Goal: Task Accomplishment & Management: Use online tool/utility

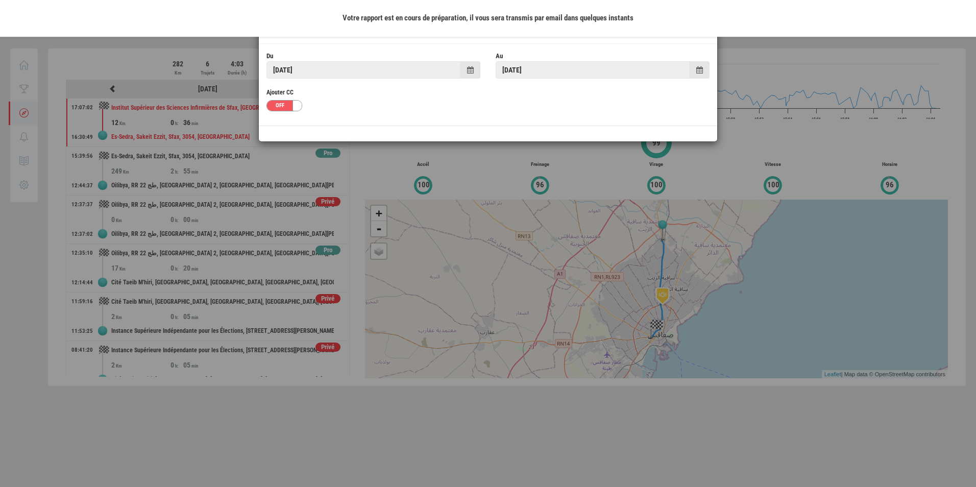
click at [808, 116] on div at bounding box center [488, 243] width 976 height 487
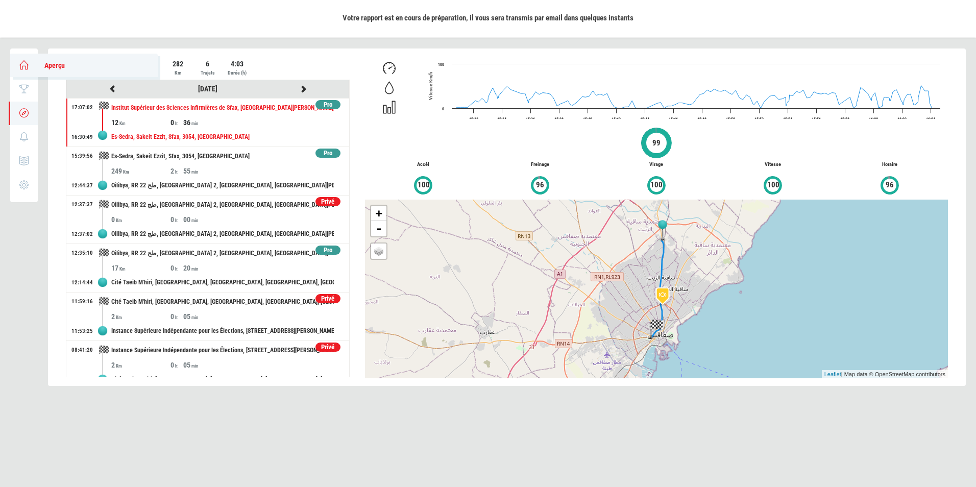
click at [18, 61] on link "Aperçu" at bounding box center [83, 65] width 147 height 23
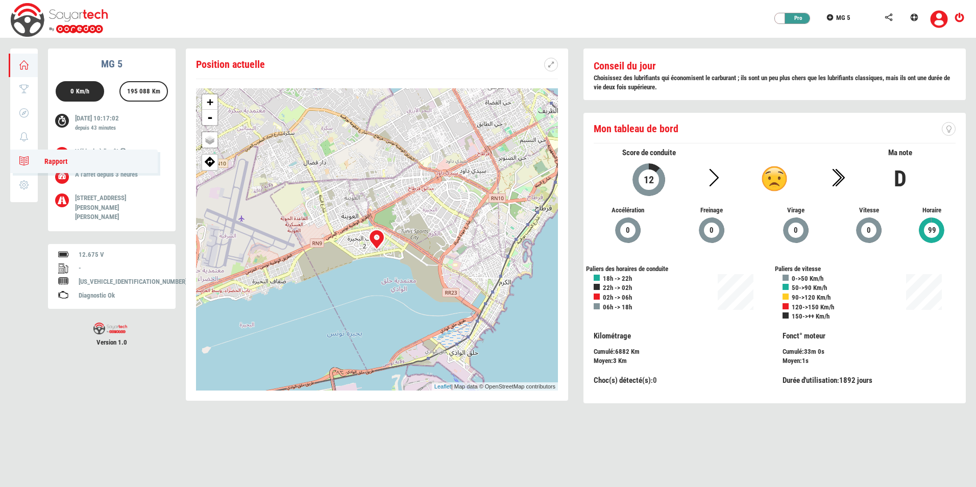
click at [20, 153] on link "0 Rapport" at bounding box center [83, 161] width 147 height 23
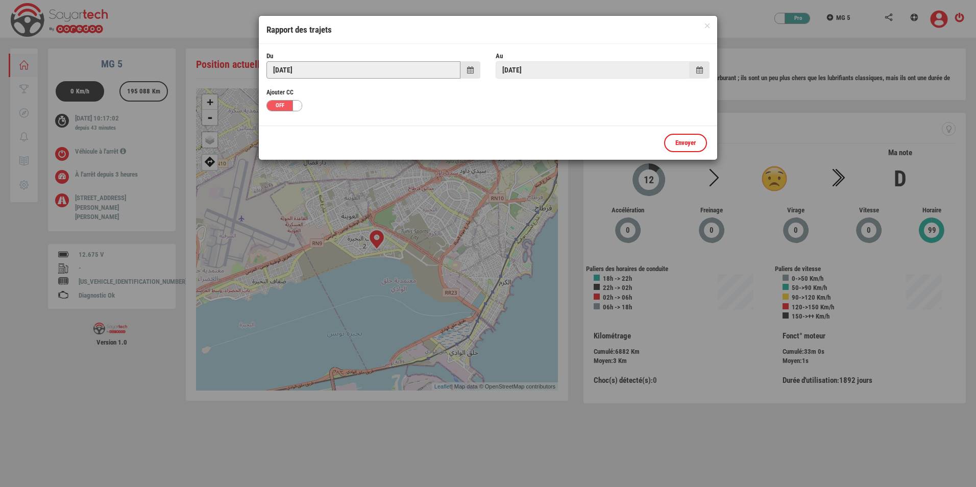
click at [312, 69] on input "[DATE]" at bounding box center [363, 69] width 194 height 17
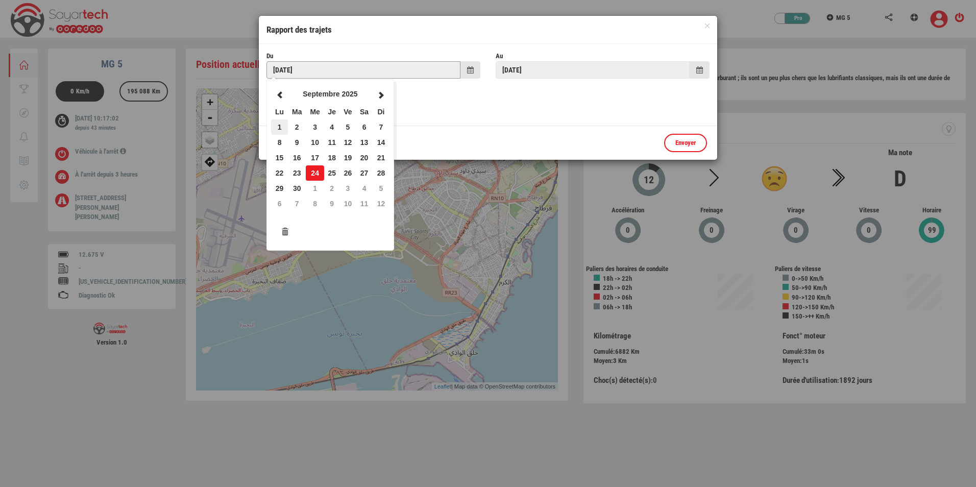
click at [279, 126] on td "1" at bounding box center [279, 126] width 17 height 15
type input "[DATE]"
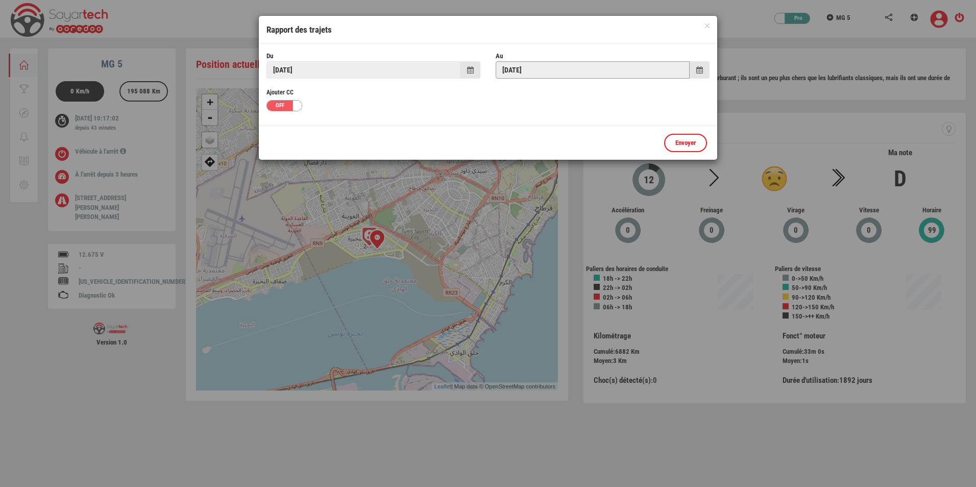
click at [574, 67] on input "[DATE]" at bounding box center [592, 69] width 194 height 17
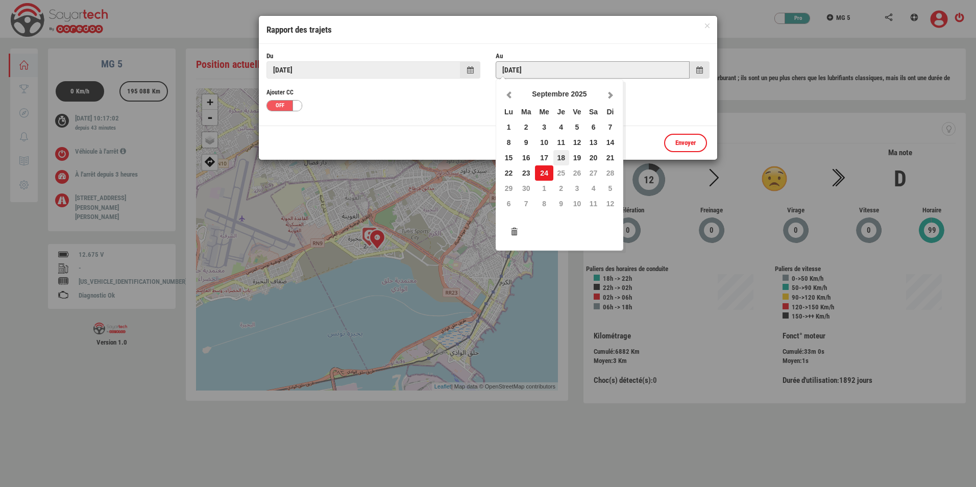
click at [560, 158] on td "18" at bounding box center [561, 157] width 16 height 15
type input "[DATE]"
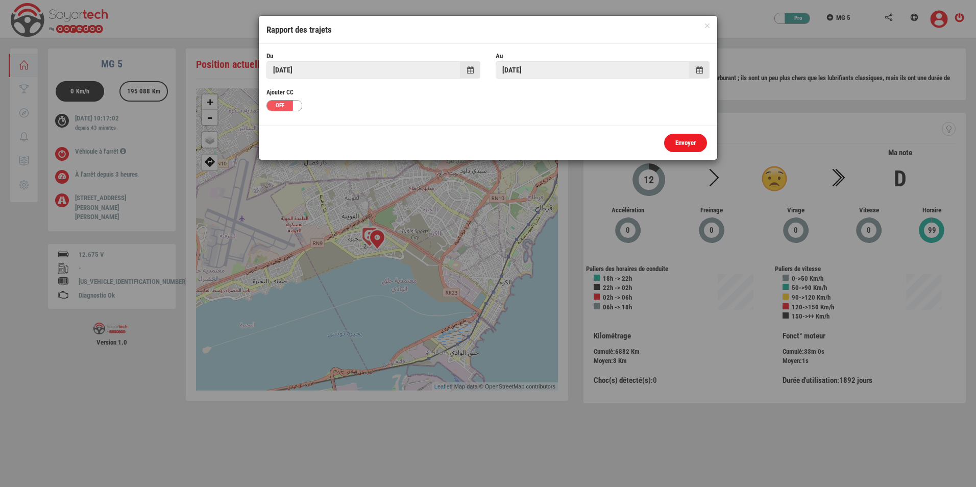
click at [687, 152] on link "Envoyer" at bounding box center [685, 143] width 43 height 19
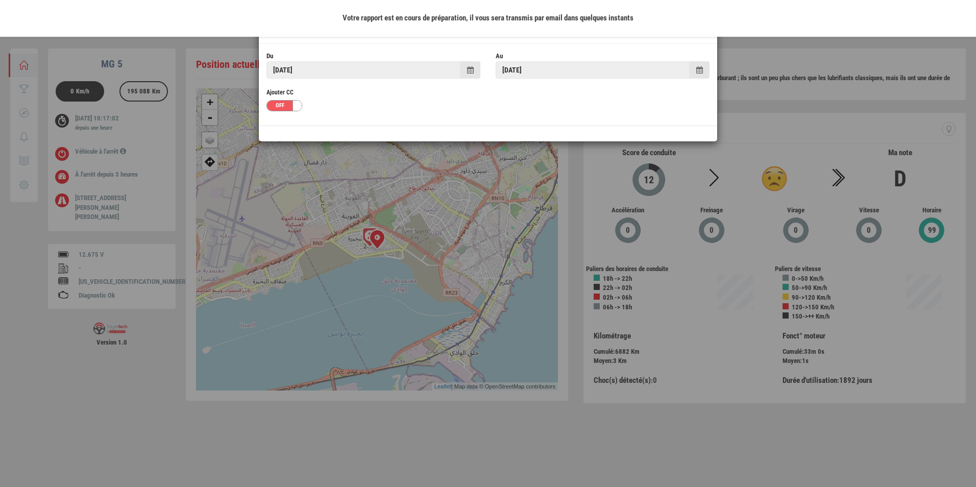
click at [291, 101] on div "OFF" at bounding box center [282, 106] width 31 height 10
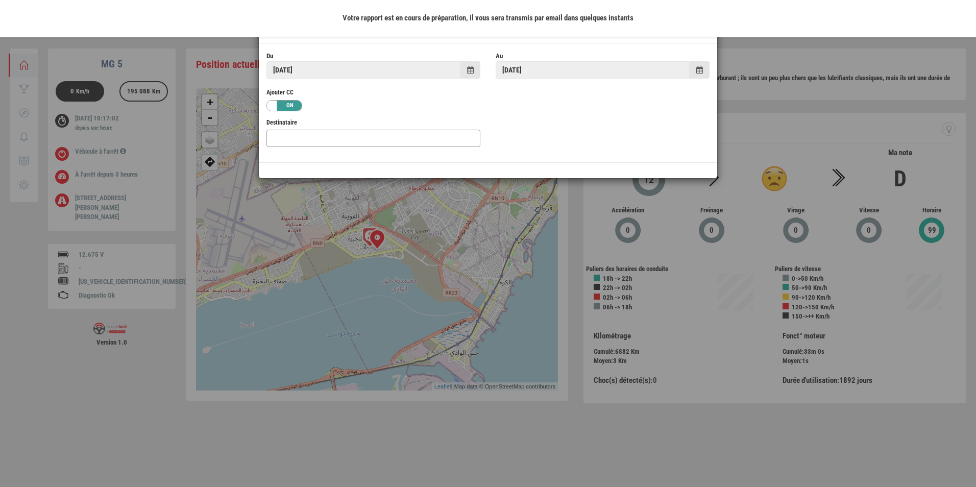
click at [300, 135] on input "text" at bounding box center [373, 138] width 214 height 17
click at [373, 134] on input "idriss.mejri@olaenergy.com" at bounding box center [373, 138] width 214 height 17
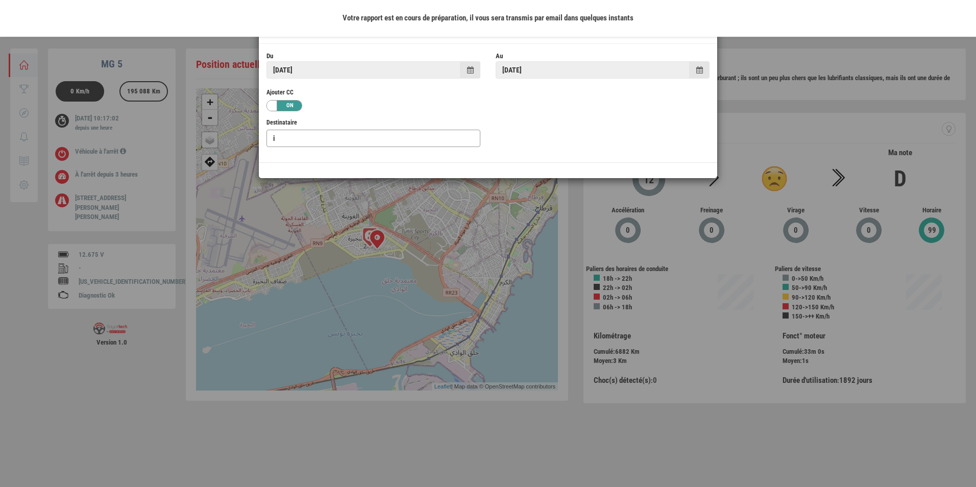
type input "[EMAIL_ADDRESS][DOMAIN_NAME]"
click at [386, 101] on div "OFF ON" at bounding box center [373, 105] width 229 height 10
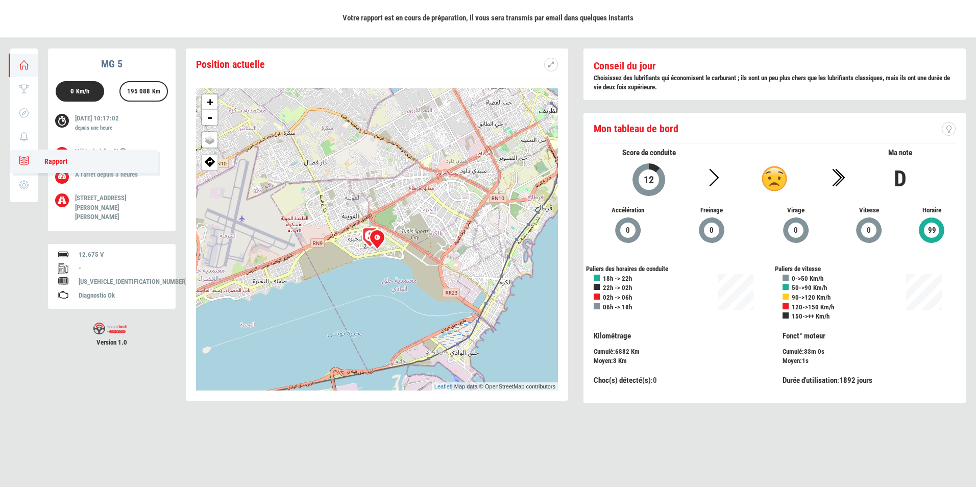
click at [18, 159] on icon at bounding box center [24, 160] width 12 height 7
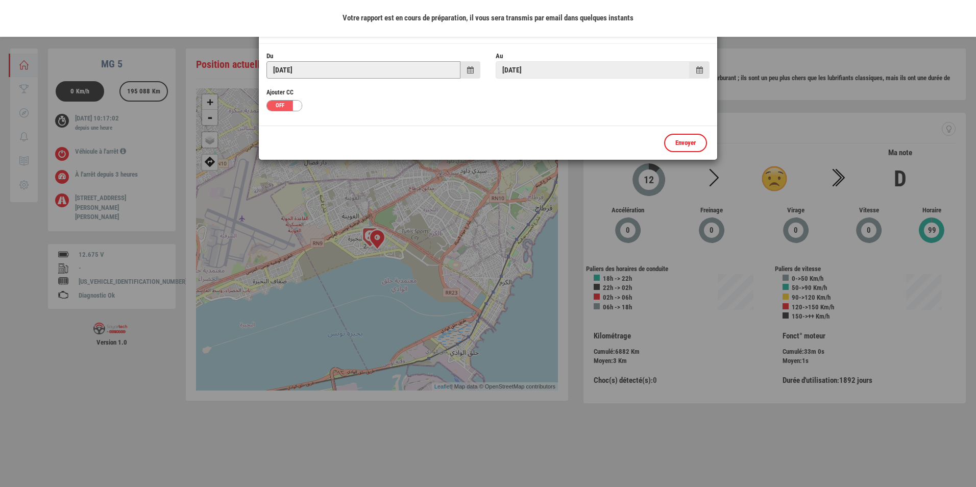
click at [400, 72] on input "[DATE]" at bounding box center [363, 69] width 194 height 17
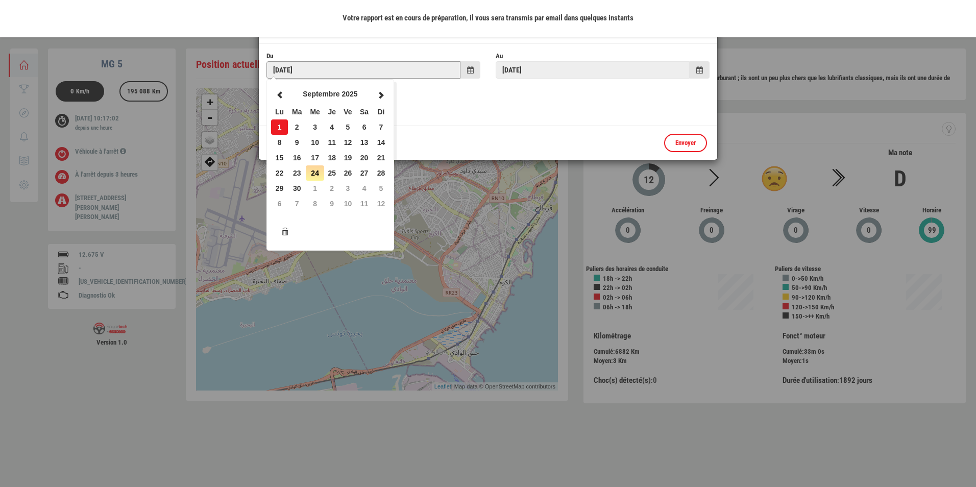
click at [400, 72] on input "[DATE]" at bounding box center [363, 69] width 194 height 17
click at [414, 66] on input "[DATE]" at bounding box center [363, 69] width 194 height 17
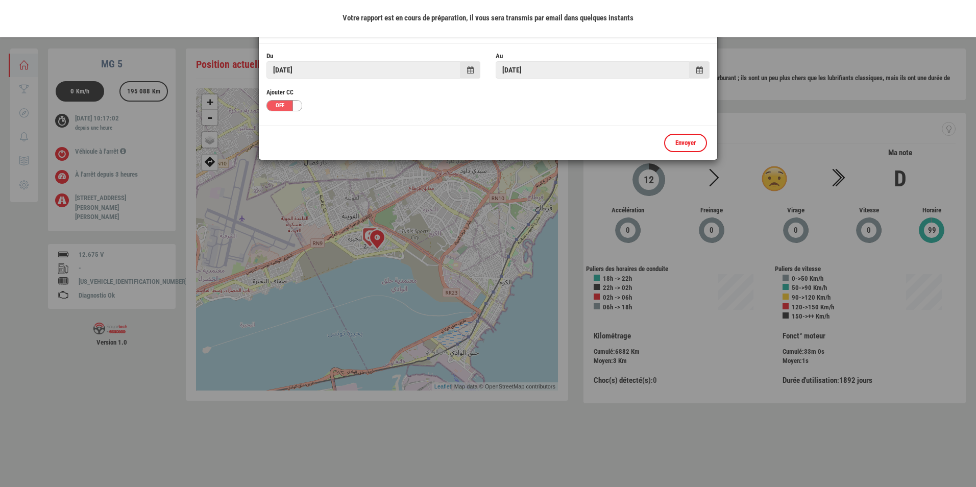
click at [299, 104] on div at bounding box center [297, 106] width 10 height 10
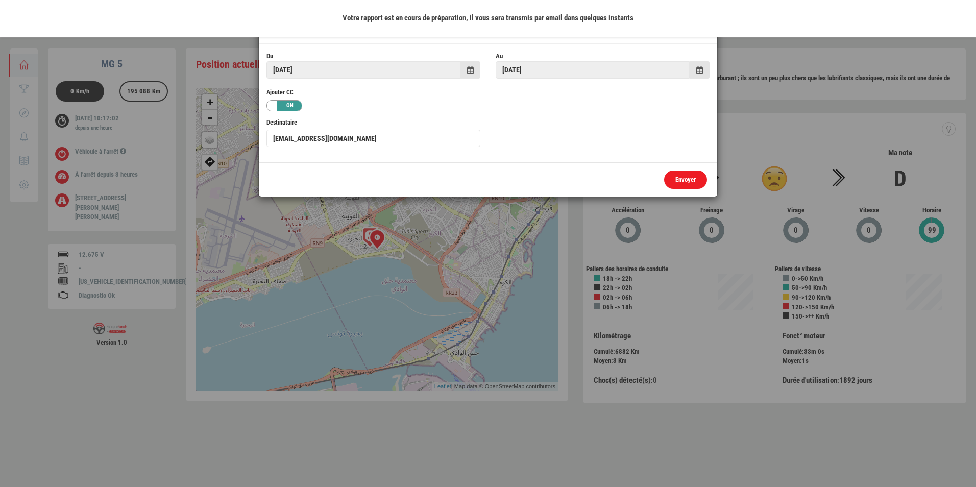
click at [683, 176] on link "Envoyer" at bounding box center [685, 179] width 43 height 19
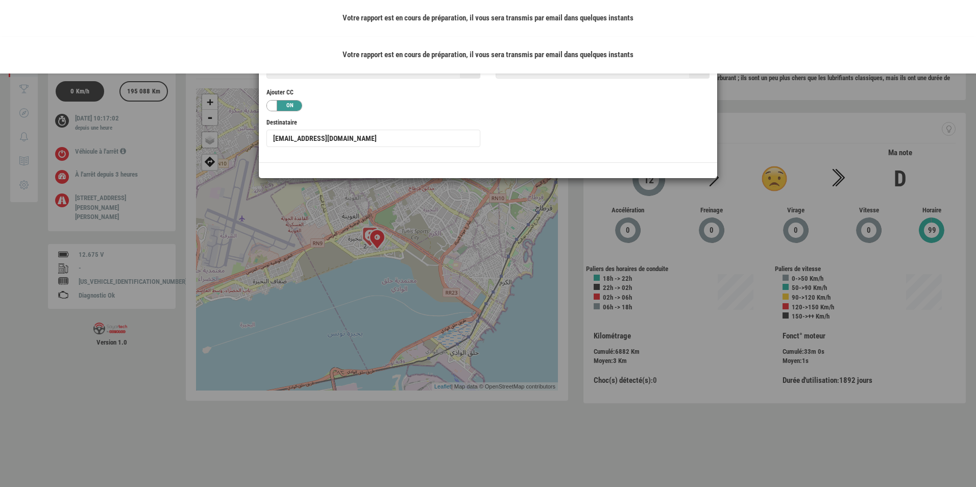
click at [345, 189] on div at bounding box center [488, 243] width 976 height 487
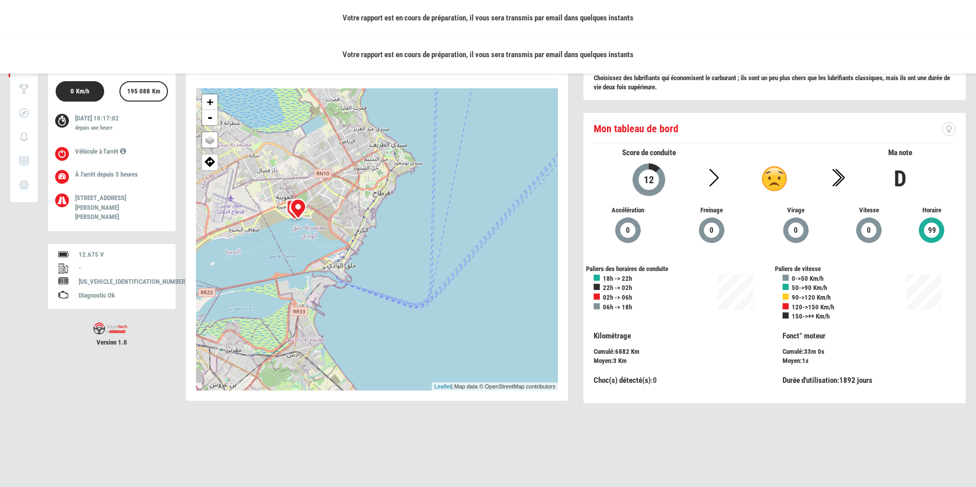
click at [150, 90] on div "195 088 Km" at bounding box center [143, 92] width 42 height 20
drag, startPoint x: 160, startPoint y: 88, endPoint x: 114, endPoint y: 85, distance: 46.0
click at [114, 85] on div "195 088 Km" at bounding box center [144, 94] width 64 height 26
drag, startPoint x: 114, startPoint y: 85, endPoint x: 158, endPoint y: 131, distance: 63.2
click at [158, 131] on p "24/09/2025 10:17:02 depuis une heure" at bounding box center [117, 124] width 85 height 21
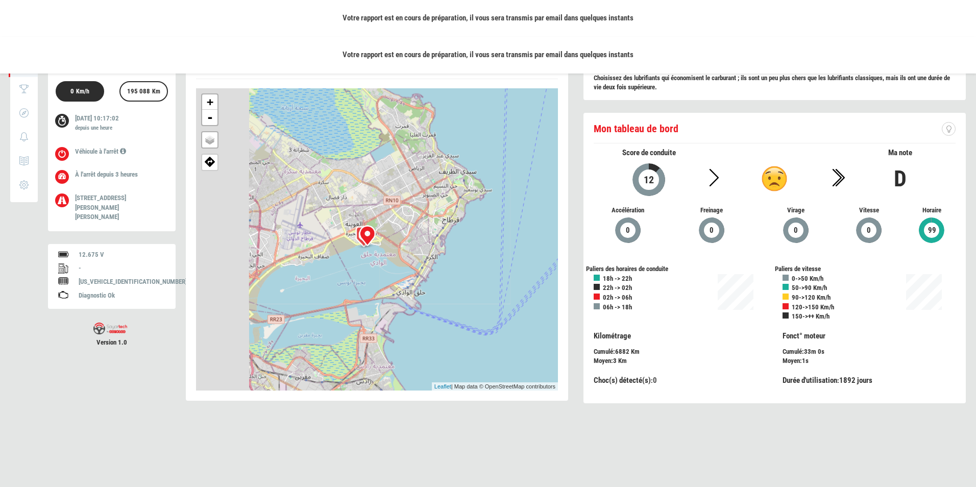
click at [82, 86] on div "0 Km/h" at bounding box center [80, 92] width 28 height 20
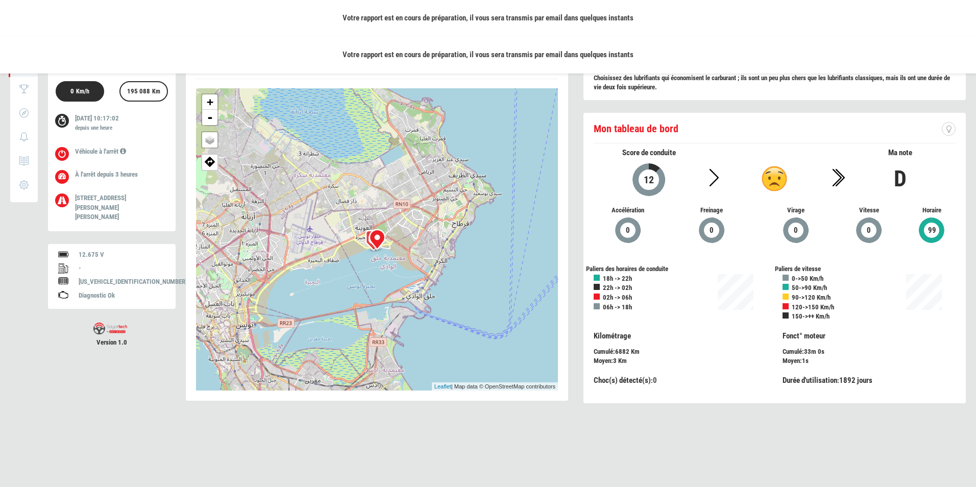
click at [147, 86] on div "195 088 Km" at bounding box center [143, 92] width 42 height 20
click at [173, 231] on div "0 Km/h 195 088 Km 24/09/2025 10:17:02 depuis une heure" at bounding box center [112, 153] width 128 height 156
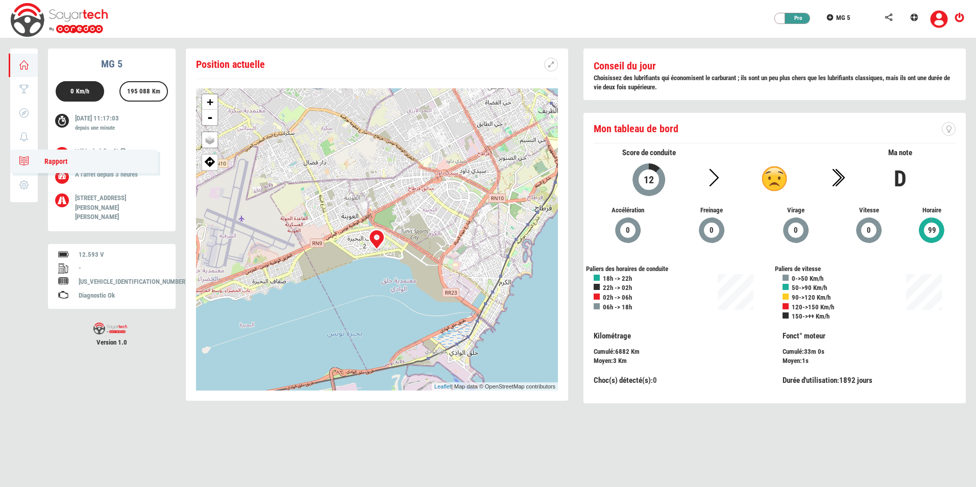
click at [29, 156] on link "0 Rapport" at bounding box center [83, 161] width 147 height 23
type input "[DATE]"
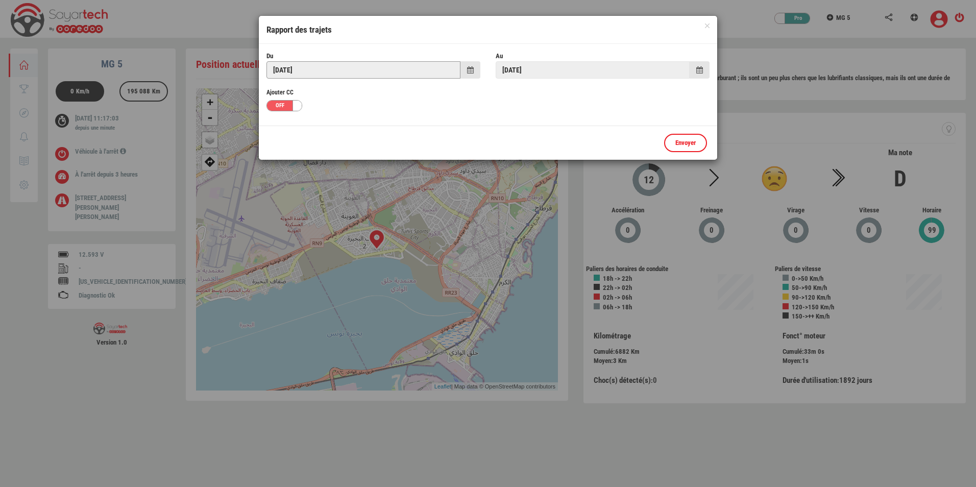
click at [337, 66] on input "[DATE]" at bounding box center [363, 69] width 194 height 17
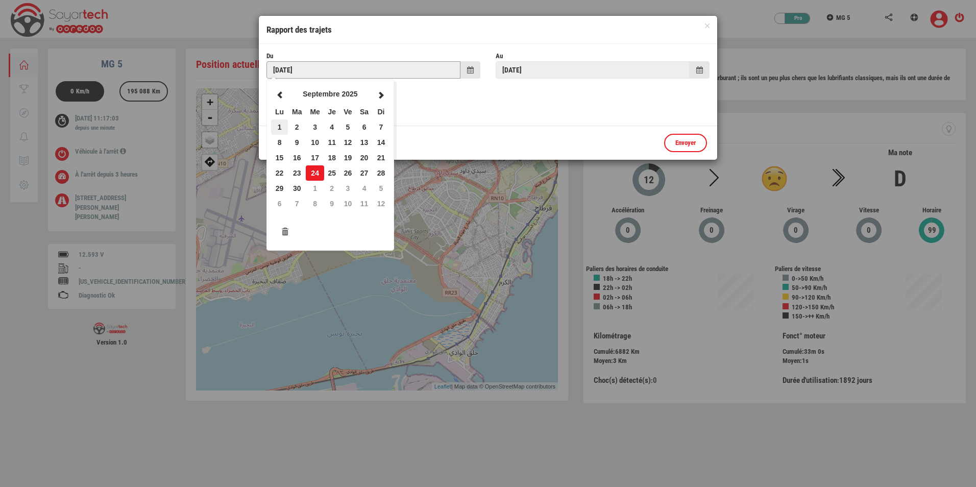
click at [273, 122] on td "1" at bounding box center [279, 126] width 17 height 15
type input "[DATE]"
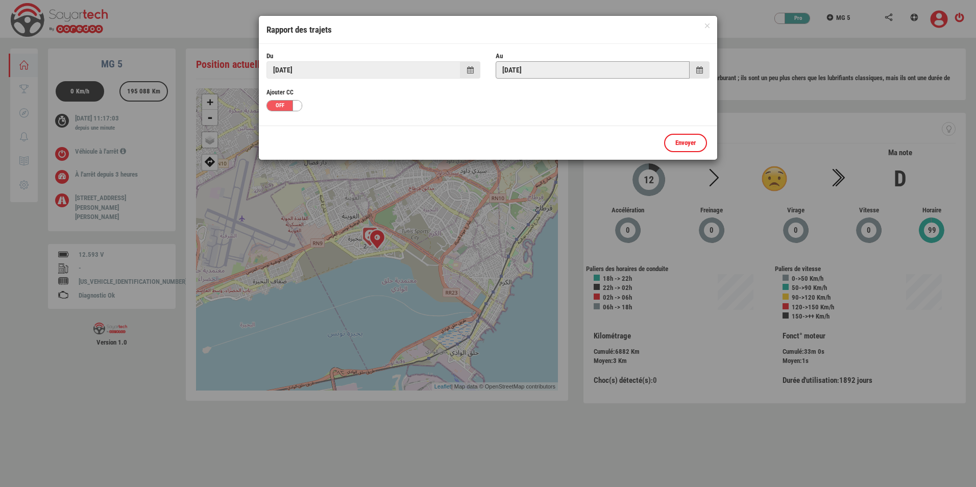
click at [541, 72] on input "[DATE]" at bounding box center [592, 69] width 194 height 17
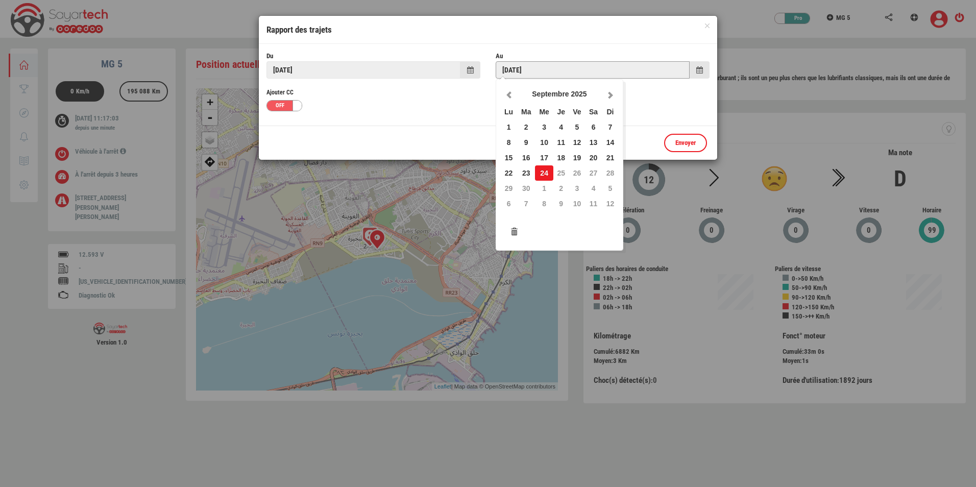
click at [558, 160] on td "18" at bounding box center [561, 157] width 16 height 15
type input "[DATE]"
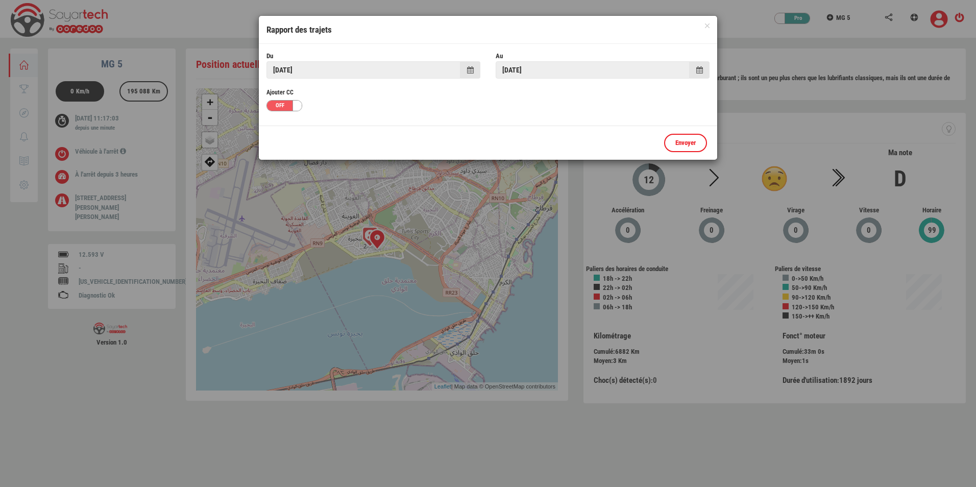
click at [274, 103] on div "OFF" at bounding box center [282, 106] width 31 height 10
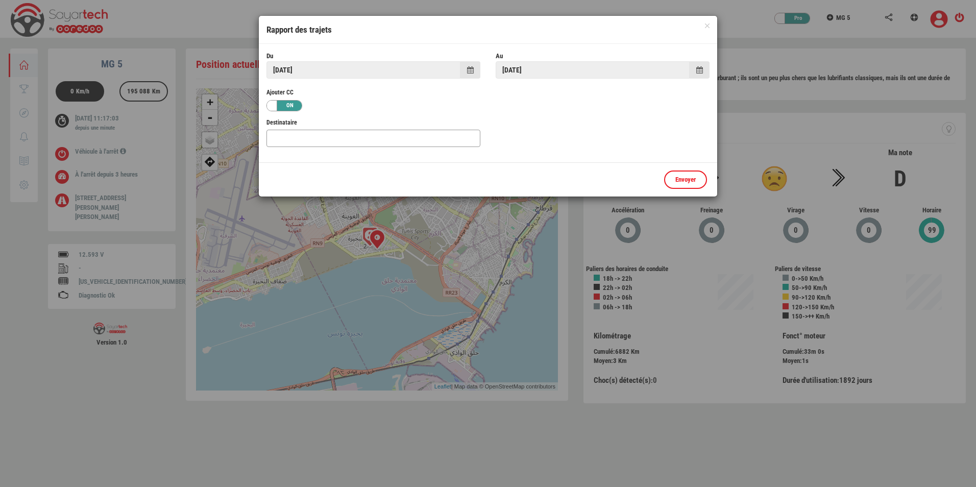
click at [314, 136] on input "text" at bounding box center [373, 138] width 214 height 17
type input "[EMAIL_ADDRESS][DOMAIN_NAME]"
click at [681, 178] on link "Envoyer" at bounding box center [685, 179] width 43 height 19
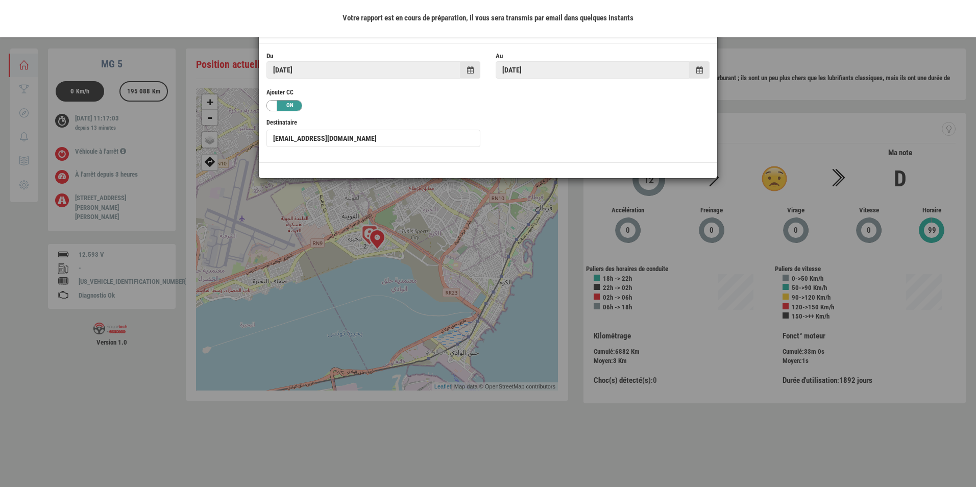
click at [409, 87] on div "Du [DATE] Au [DATE] Ajouter CC OFF ON Destinataire [EMAIL_ADDRESS][DOMAIN_NAME]" at bounding box center [488, 103] width 458 height 118
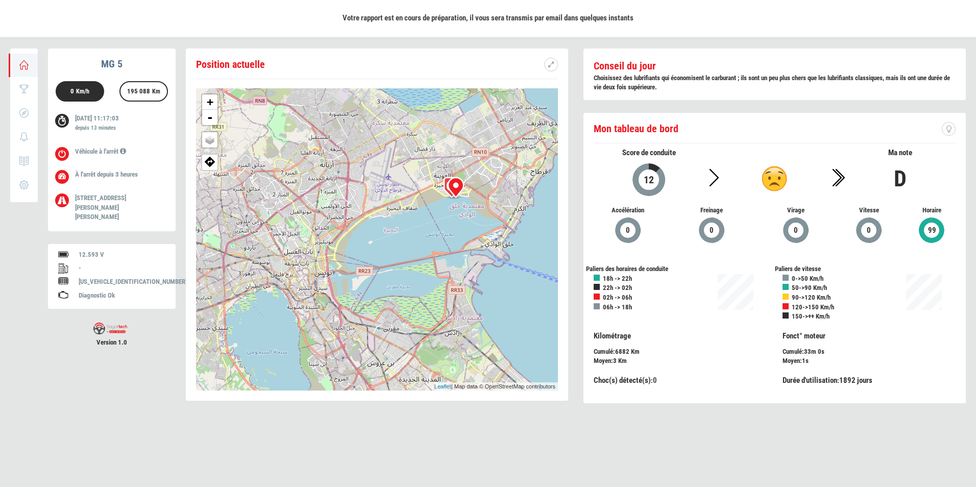
click at [581, 86] on div "Conseil du jour Choisissez des lubrifiants qui économisent le carburant ; ils s…" at bounding box center [775, 231] width 398 height 367
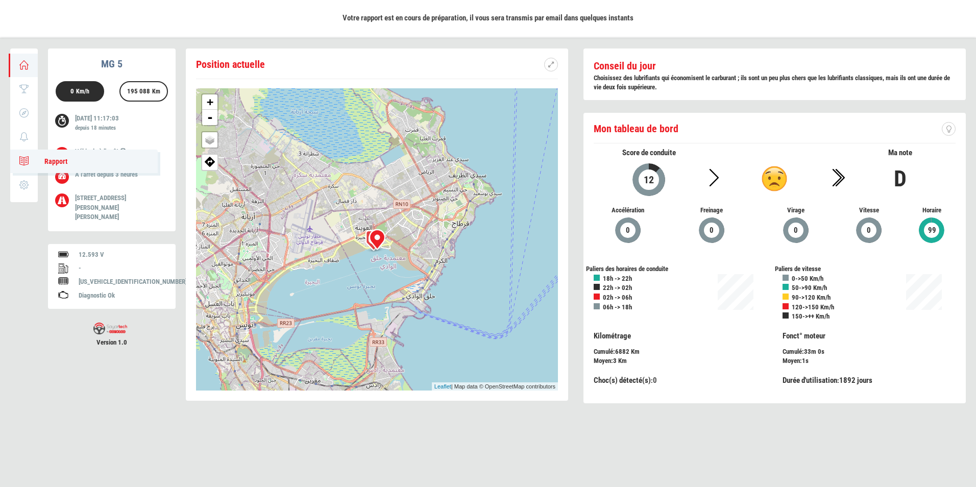
click at [22, 155] on link "0 Rapport" at bounding box center [83, 161] width 147 height 23
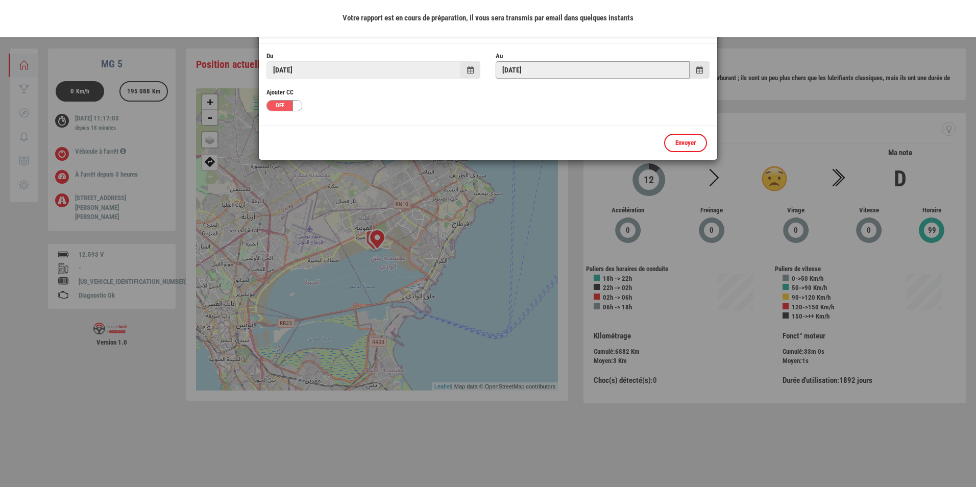
click at [651, 73] on input "[DATE]" at bounding box center [592, 69] width 194 height 17
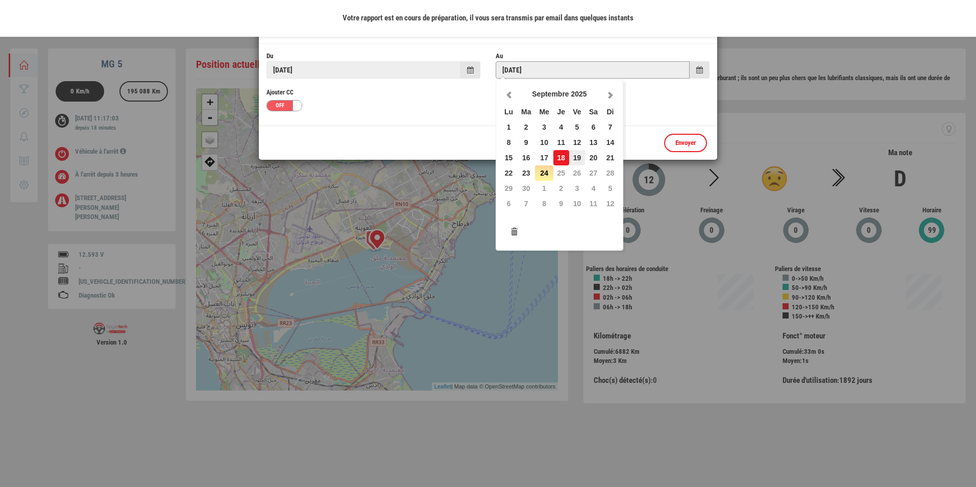
click at [575, 157] on td "19" at bounding box center [577, 157] width 16 height 15
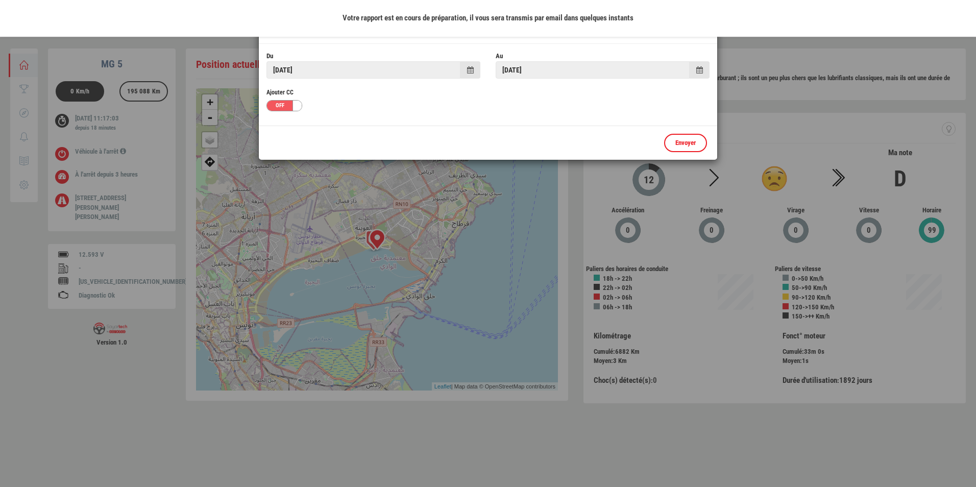
click at [699, 71] on span at bounding box center [699, 69] width 7 height 7
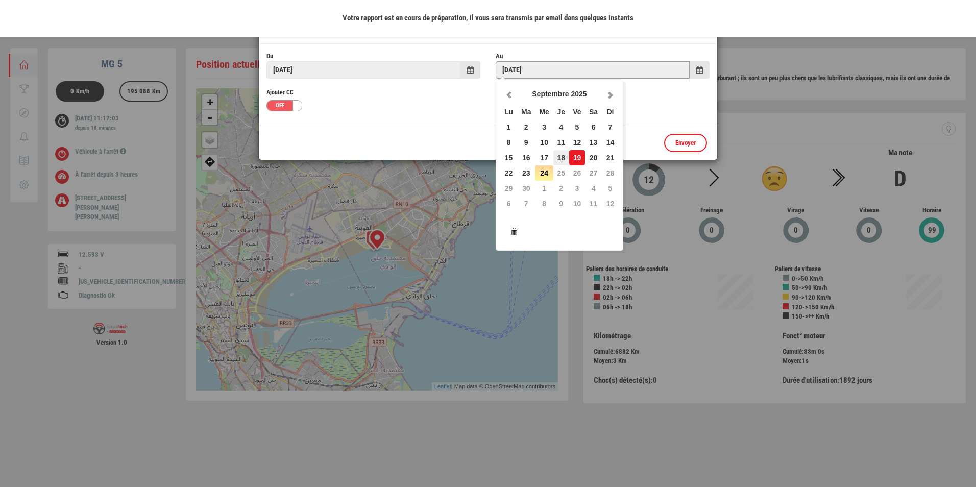
click at [565, 161] on td "18" at bounding box center [561, 157] width 16 height 15
type input "[DATE]"
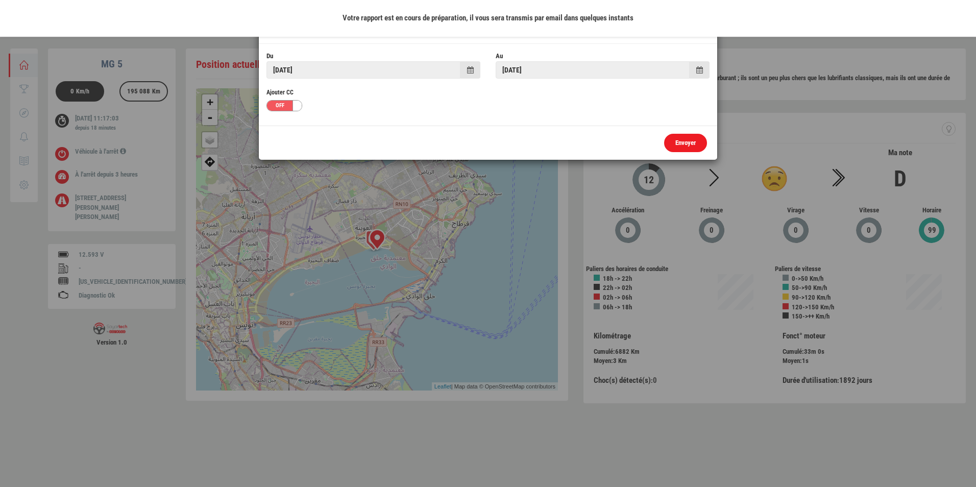
click at [685, 138] on link "Envoyer" at bounding box center [685, 143] width 43 height 19
